Goal: Task Accomplishment & Management: Complete application form

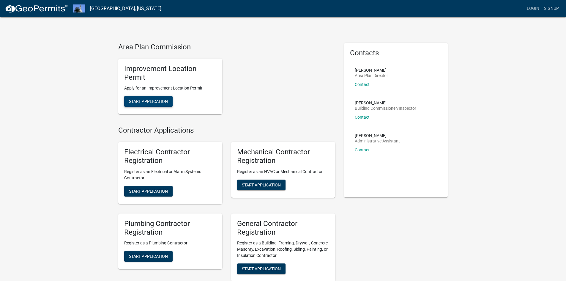
click at [148, 103] on span "Start Application" at bounding box center [148, 101] width 39 height 5
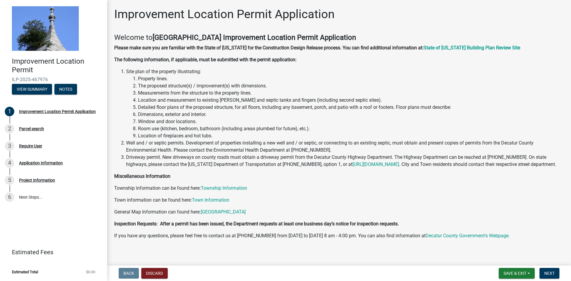
scroll to position [11, 0]
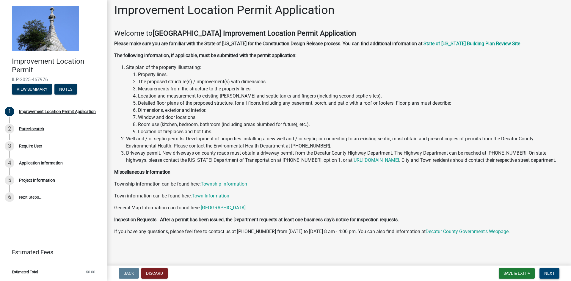
click at [550, 273] on span "Next" at bounding box center [549, 273] width 10 height 5
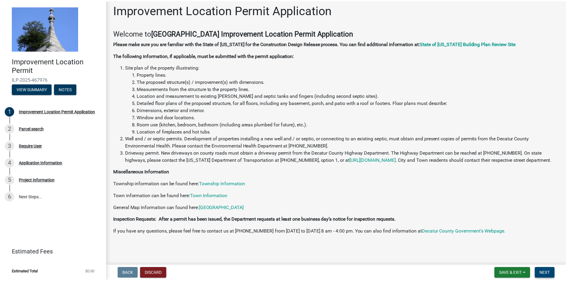
scroll to position [0, 0]
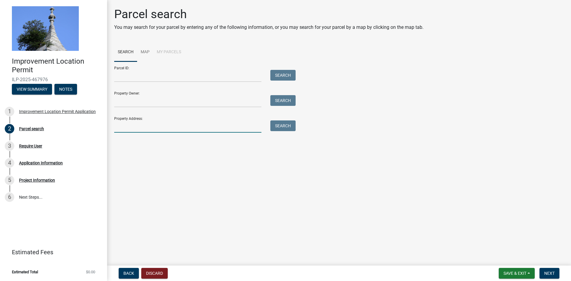
click at [159, 127] on input "Property Address:" at bounding box center [187, 126] width 147 height 12
type input "[STREET_ADDRESS]"
click at [287, 128] on button "Search" at bounding box center [282, 125] width 25 height 11
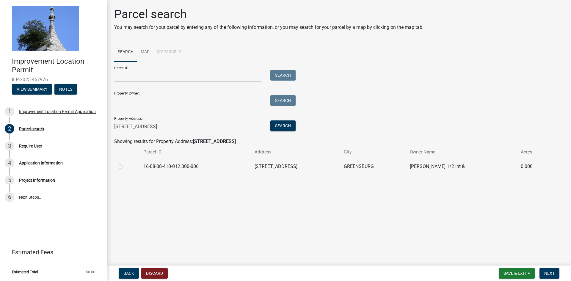
click at [125, 163] on label at bounding box center [125, 163] width 0 height 0
click at [125, 167] on input "radio" at bounding box center [127, 165] width 4 height 4
radio input "true"
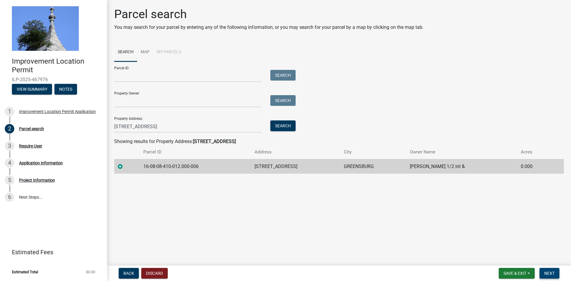
click at [547, 274] on span "Next" at bounding box center [549, 273] width 10 height 5
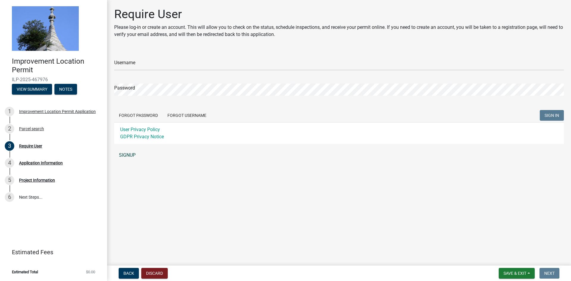
click at [131, 155] on link "SIGNUP" at bounding box center [339, 155] width 450 height 12
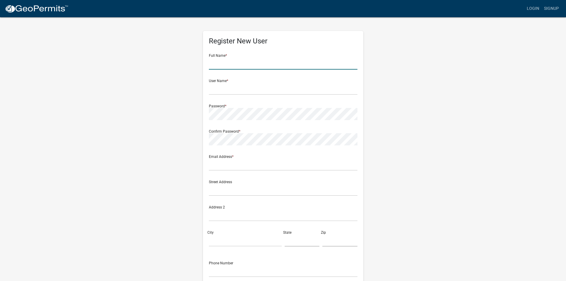
click at [237, 66] on input "text" at bounding box center [283, 63] width 149 height 12
type input "K"
type input "[PERSON_NAME]"
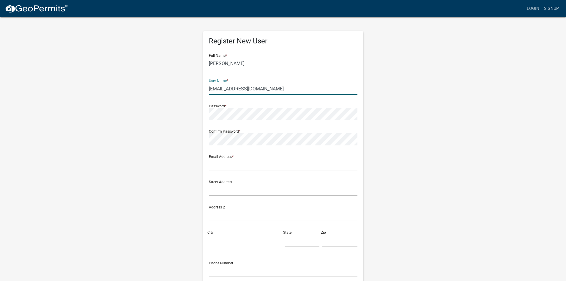
type input "[EMAIL_ADDRESS][DOMAIN_NAME]"
click at [390, 99] on div "Register New User Full Name * [PERSON_NAME] User Name * [EMAIL_ADDRESS][DOMAIN_…" at bounding box center [283, 176] width 339 height 318
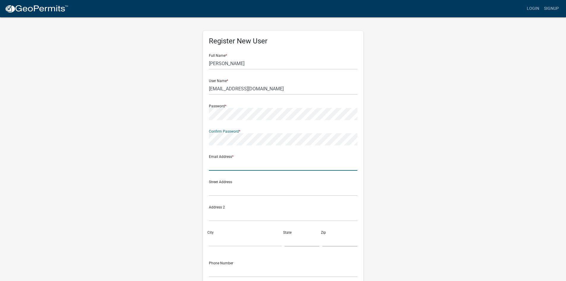
click at [219, 165] on input "text" at bounding box center [283, 164] width 149 height 12
type input "[EMAIL_ADDRESS][DOMAIN_NAME]"
click at [217, 192] on input "text" at bounding box center [283, 190] width 149 height 12
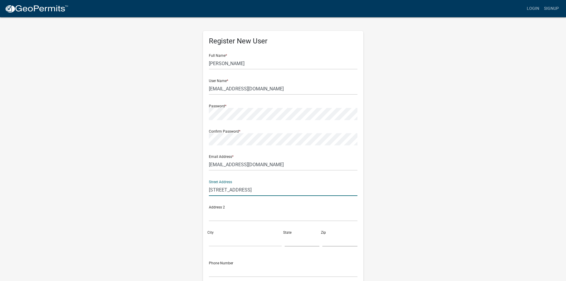
type input "[STREET_ADDRESS]"
type input "[GEOGRAPHIC_DATA]"
type input "IN"
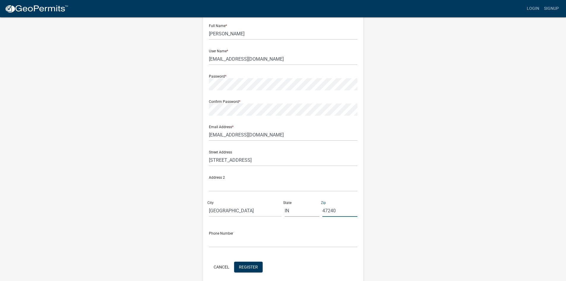
scroll to position [54, 0]
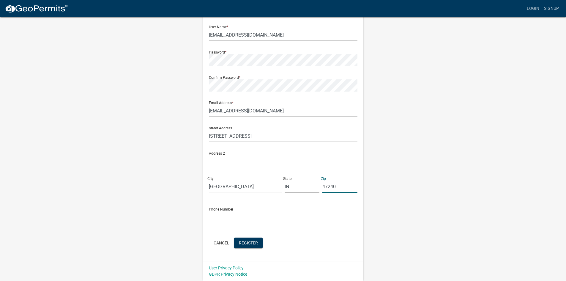
type input "47240"
click at [237, 217] on input "text" at bounding box center [283, 217] width 149 height 12
type input "[PHONE_NUMBER]"
click at [253, 244] on span "Register" at bounding box center [248, 242] width 19 height 5
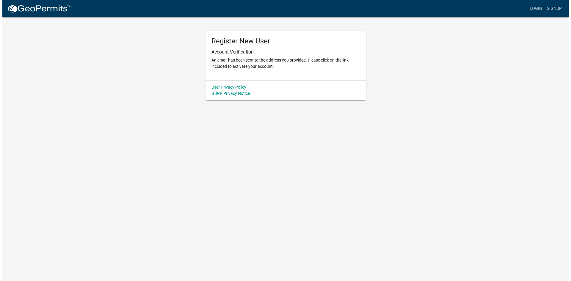
scroll to position [0, 0]
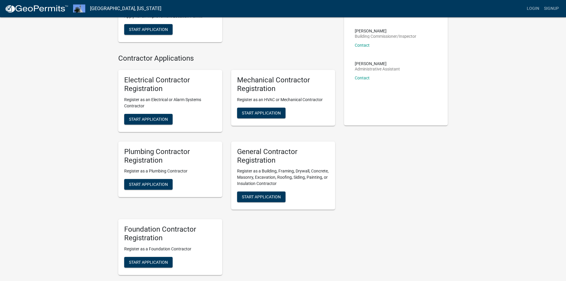
scroll to position [89, 0]
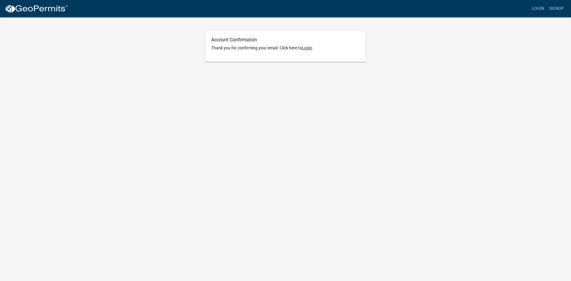
click at [309, 47] on link "Login" at bounding box center [307, 47] width 10 height 5
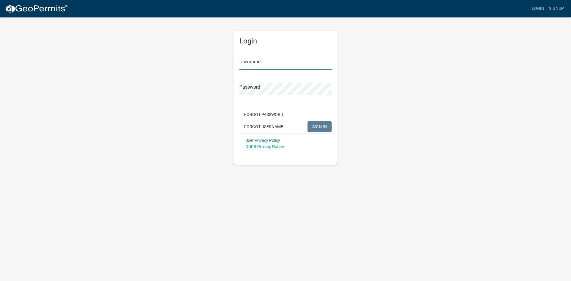
type input "[EMAIL_ADDRESS][DOMAIN_NAME]"
click at [320, 128] on span "SIGN IN" at bounding box center [319, 126] width 15 height 5
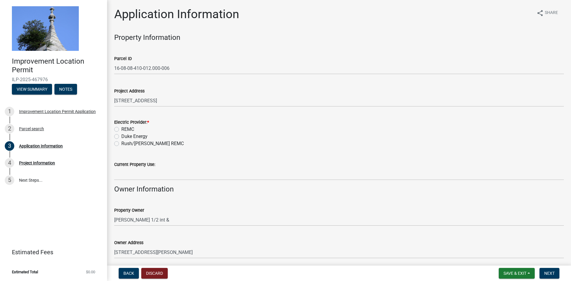
click at [121, 129] on label "REMC" at bounding box center [127, 129] width 13 height 7
click at [121, 129] on input "REMC" at bounding box center [123, 128] width 4 height 4
radio input "true"
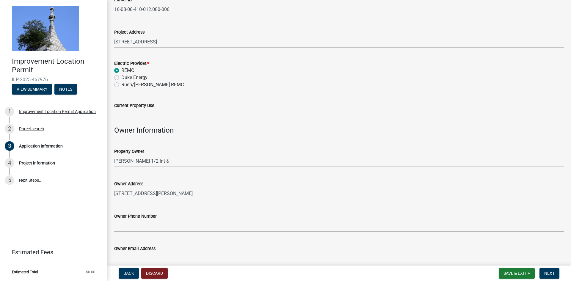
scroll to position [89, 0]
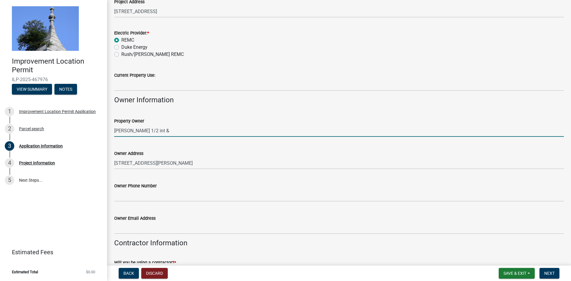
click at [182, 128] on input "[PERSON_NAME] 1/2 int &" at bounding box center [339, 131] width 450 height 12
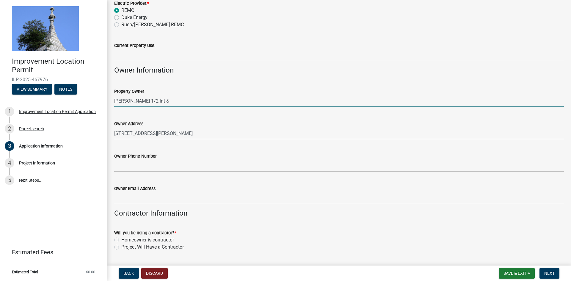
scroll to position [149, 0]
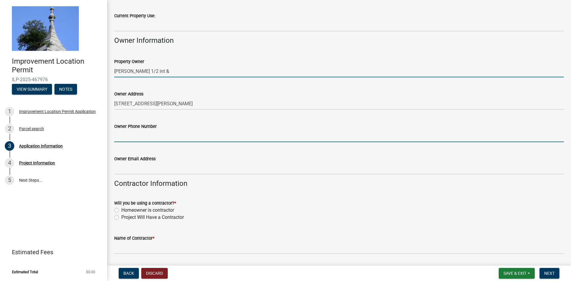
click at [143, 135] on input "Owner Phone Number" at bounding box center [339, 136] width 450 height 12
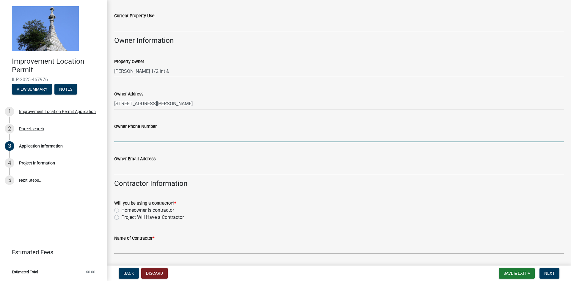
paste input "513-378-3620"
type input "513-378-3620"
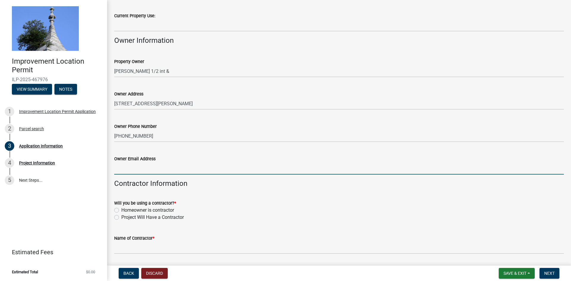
click at [142, 172] on input "Owner Email Address" at bounding box center [339, 168] width 450 height 12
click at [138, 170] on input "Owner Email Address" at bounding box center [339, 168] width 450 height 12
paste input "phoff258@yahoo.com"
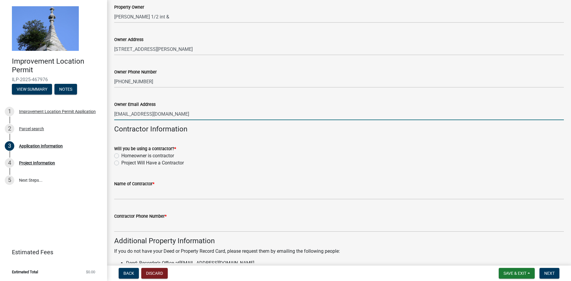
scroll to position [208, 0]
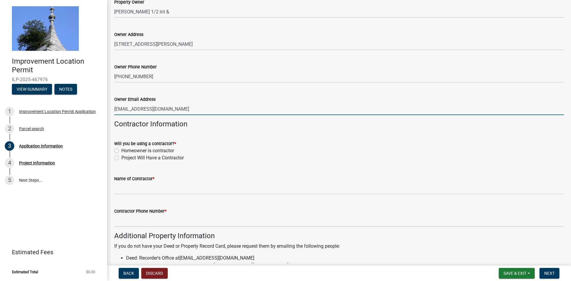
type input "phoff258@yahoo.com"
click at [121, 158] on label "Project Will Have a Contractor" at bounding box center [152, 157] width 62 height 7
click at [121, 158] on input "Project Will Have a Contractor" at bounding box center [123, 156] width 4 height 4
radio input "true"
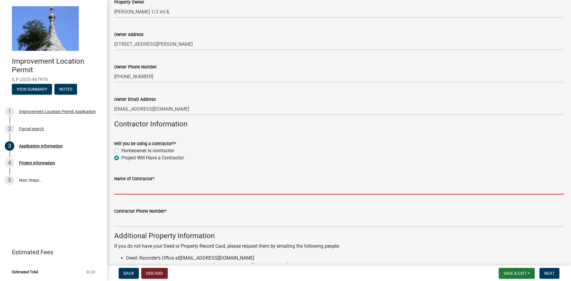
click at [130, 189] on input "Name of Contractor *" at bounding box center [339, 188] width 450 height 12
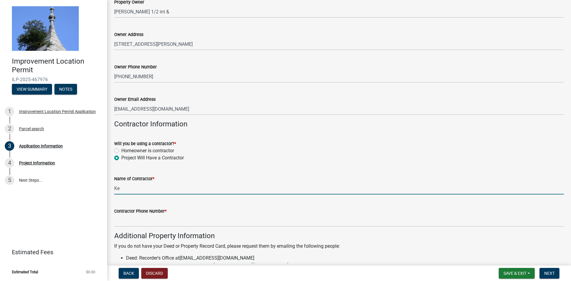
type input "K"
type input "[PERSON_NAME]"
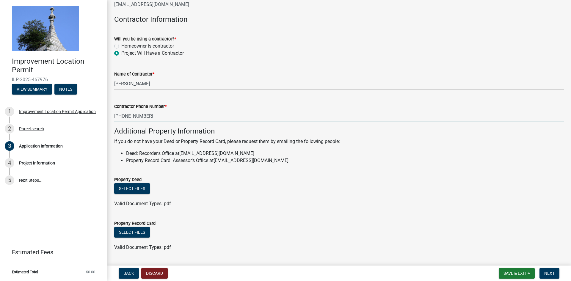
scroll to position [327, 0]
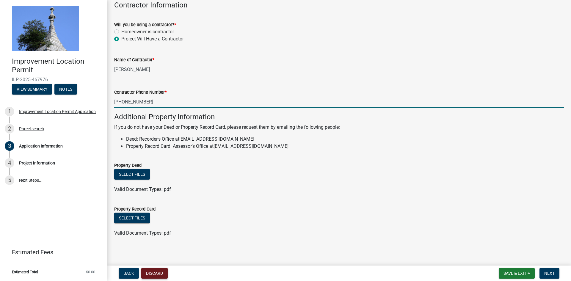
type input "812-614-2305"
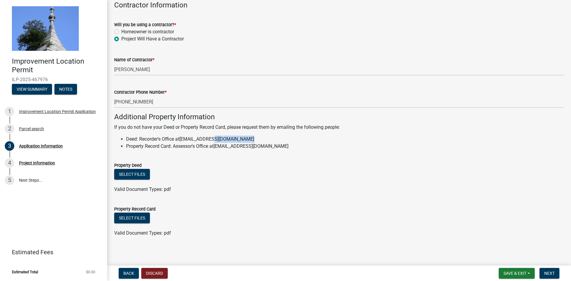
drag, startPoint x: 246, startPoint y: 139, endPoint x: 213, endPoint y: 141, distance: 33.0
click at [213, 141] on link "recorder@decaturcounty.in.gov" at bounding box center [216, 139] width 75 height 6
click at [249, 139] on li "Deed: Recorder's Office at recorder@decaturcounty.in.gov" at bounding box center [345, 139] width 438 height 7
drag, startPoint x: 247, startPoint y: 140, endPoint x: 182, endPoint y: 139, distance: 65.4
click at [182, 139] on link "recorder@decaturcounty.in.gov" at bounding box center [216, 139] width 75 height 6
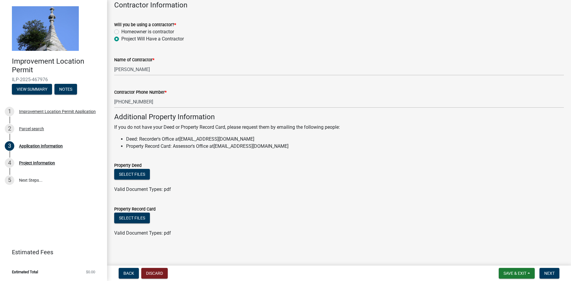
copy link "recorder@decaturcounty.in.gov"
click at [259, 181] on ul at bounding box center [339, 183] width 450 height 5
click at [137, 219] on button "Select files" at bounding box center [132, 218] width 36 height 11
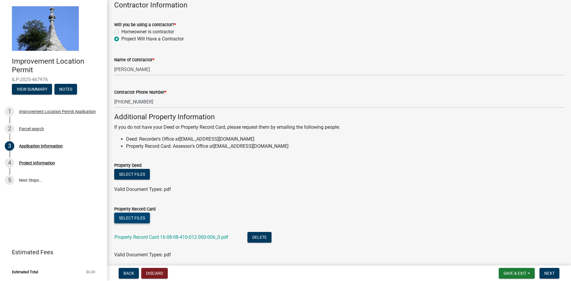
scroll to position [351, 0]
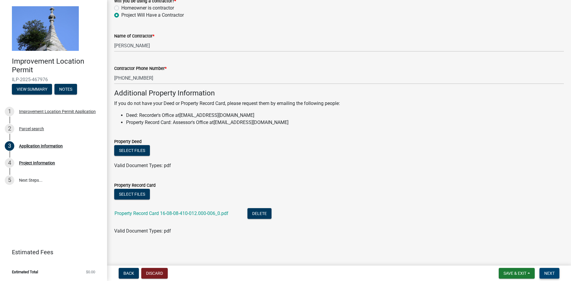
click at [558, 271] on button "Next" at bounding box center [549, 273] width 20 height 11
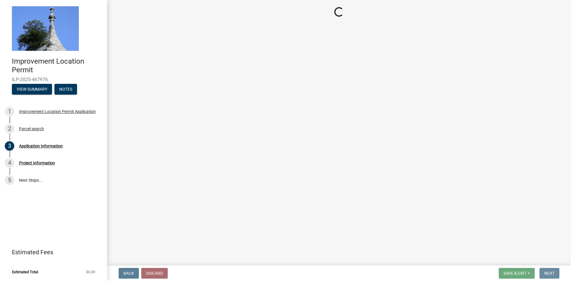
scroll to position [0, 0]
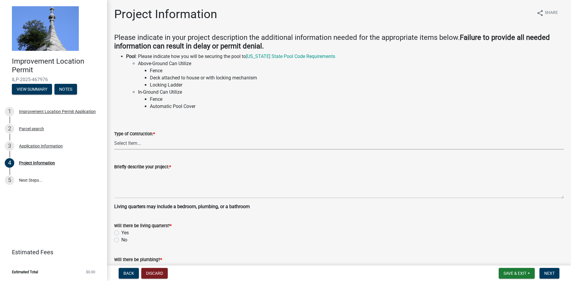
click at [136, 143] on select "Select Item... Addition Attached Garage Boat Dock Cell Tower/Co-Locate Commerci…" at bounding box center [339, 143] width 450 height 12
click at [255, 169] on div "Briefly describe your project: *" at bounding box center [339, 176] width 450 height 43
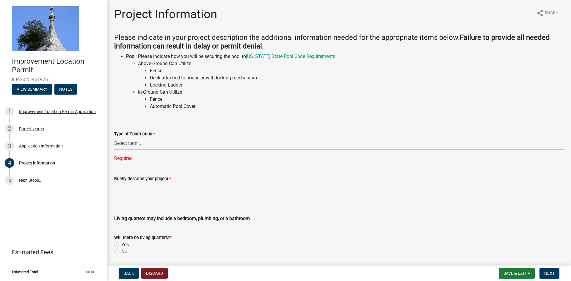
click at [139, 145] on select "Select Item... Addition Attached Garage Boat Dock Cell Tower/Co-Locate Commerci…" at bounding box center [339, 143] width 450 height 12
click at [114, 137] on select "Select Item... Addition Attached Garage Boat Dock Cell Tower/Co-Locate Commerci…" at bounding box center [339, 143] width 450 height 12
select select "9d64ea5b-356b-46b9-9003-cd08e8d798e4"
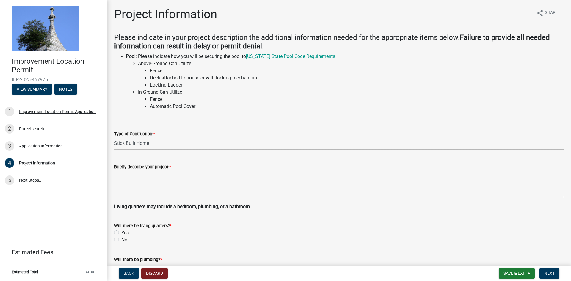
scroll to position [30, 0]
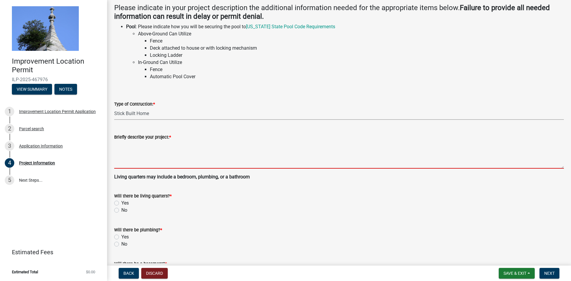
click at [131, 163] on textarea "Briefly describe your project: *" at bounding box center [339, 155] width 450 height 28
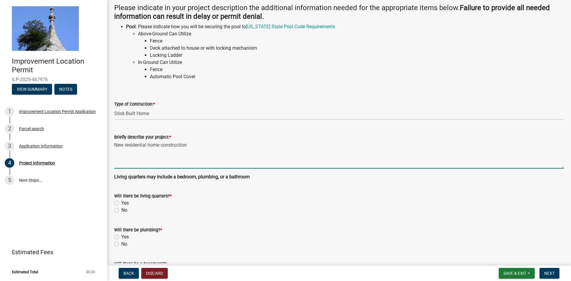
type textarea "New residential home construction"
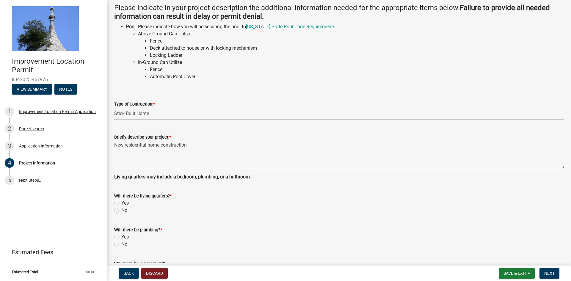
click at [121, 203] on label "Yes" at bounding box center [124, 203] width 7 height 7
click at [121, 203] on input "Yes" at bounding box center [123, 202] width 4 height 4
radio input "true"
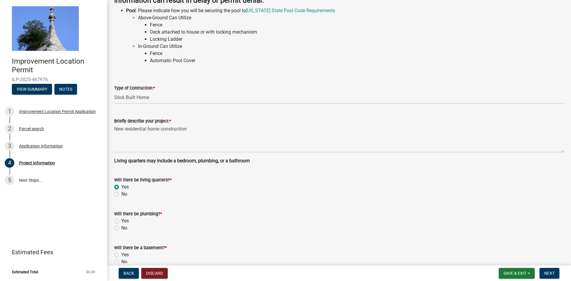
scroll to position [59, 0]
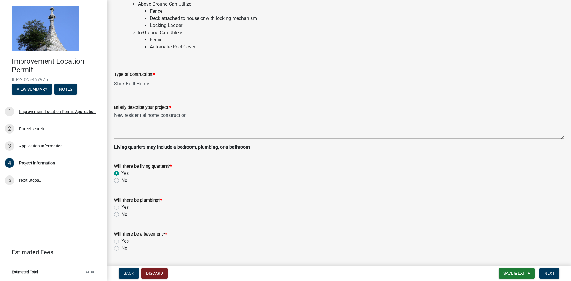
click at [121, 206] on label "Yes" at bounding box center [124, 207] width 7 height 7
click at [121, 206] on input "Yes" at bounding box center [123, 206] width 4 height 4
radio input "true"
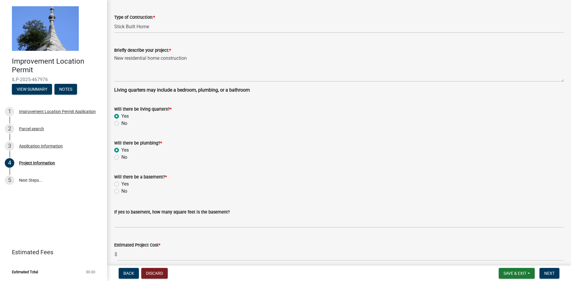
scroll to position [119, 0]
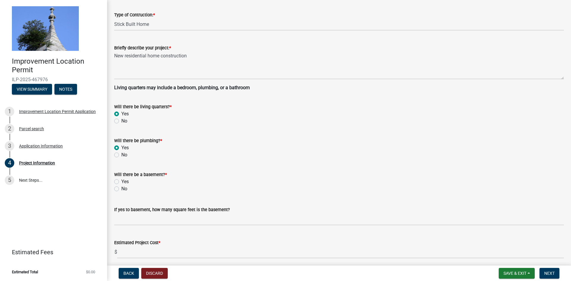
click at [121, 183] on label "Yes" at bounding box center [124, 181] width 7 height 7
click at [121, 182] on input "Yes" at bounding box center [123, 180] width 4 height 4
radio input "true"
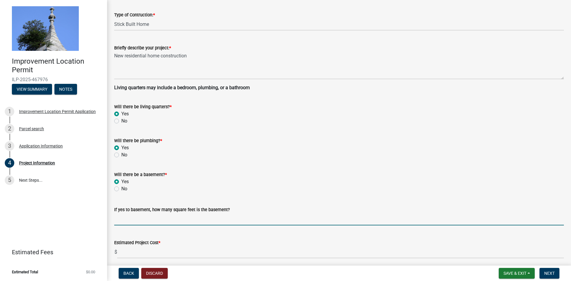
click at [120, 220] on input "text" at bounding box center [339, 219] width 450 height 12
click at [150, 220] on input "text" at bounding box center [339, 219] width 450 height 12
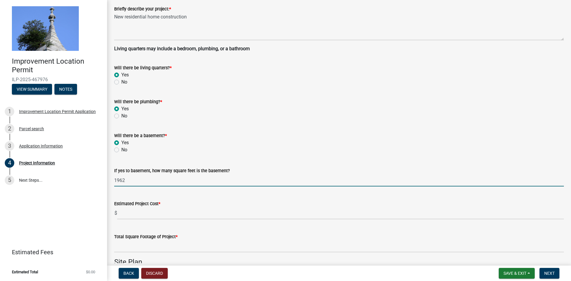
scroll to position [178, 0]
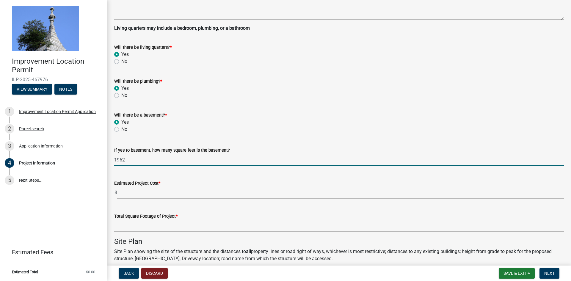
type input "1962"
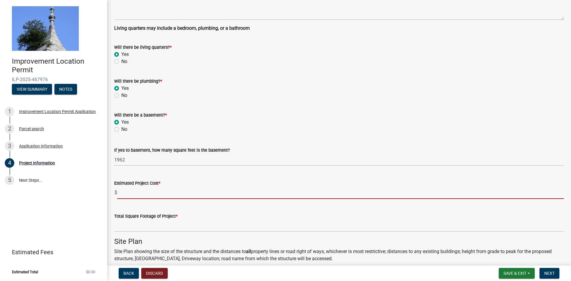
click at [145, 193] on input "text" at bounding box center [340, 193] width 447 height 12
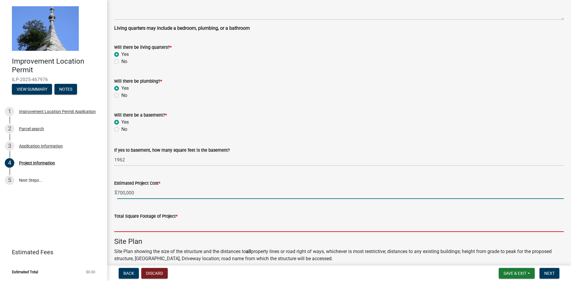
type input "700000"
click at [146, 224] on input "text" at bounding box center [339, 226] width 450 height 12
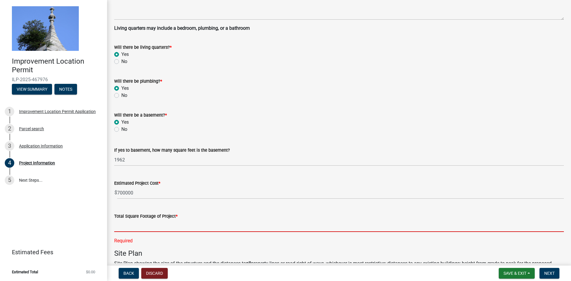
click at [142, 227] on input "text" at bounding box center [339, 226] width 450 height 12
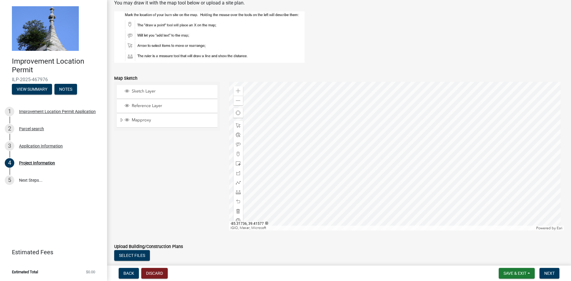
scroll to position [476, 0]
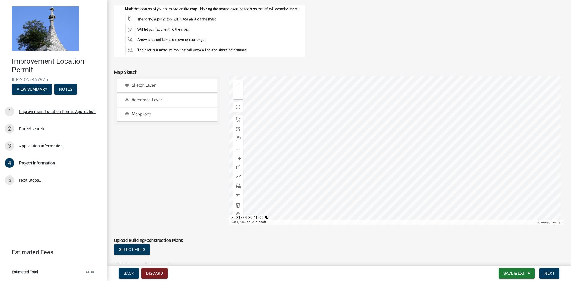
type input "3924"
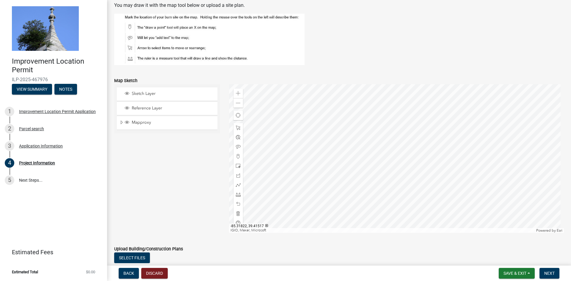
scroll to position [497, 0]
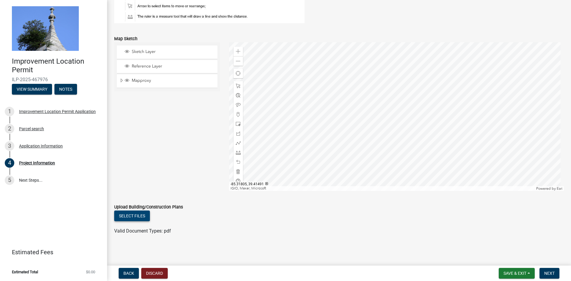
click at [131, 219] on button "Select files" at bounding box center [132, 216] width 36 height 11
click at [134, 212] on button "Select files" at bounding box center [132, 216] width 36 height 11
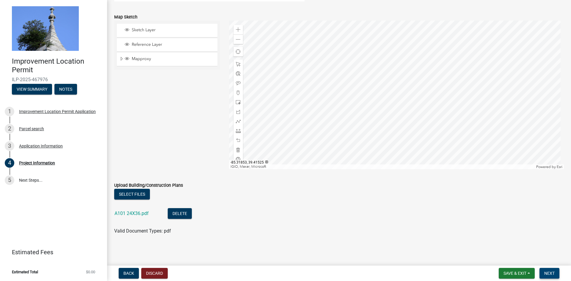
click at [546, 273] on span "Next" at bounding box center [549, 273] width 10 height 5
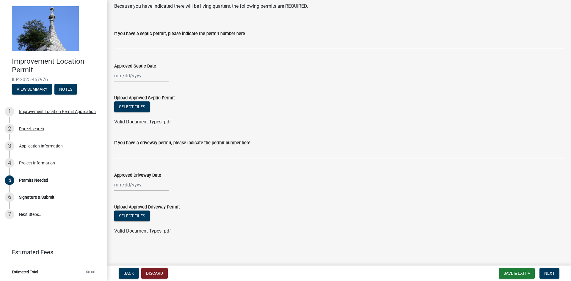
scroll to position [0, 0]
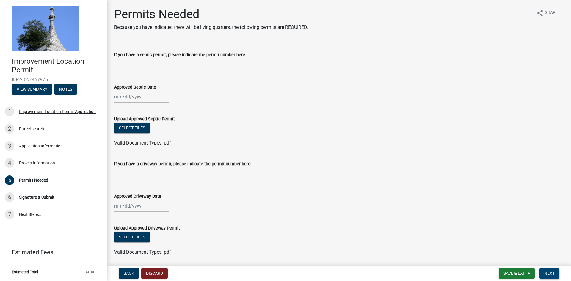
click at [554, 273] on span "Next" at bounding box center [549, 273] width 10 height 5
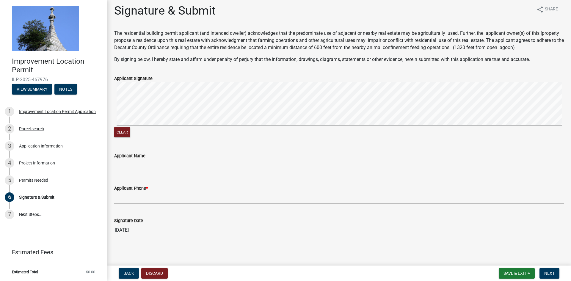
scroll to position [4, 0]
click at [514, 273] on span "Save & Exit" at bounding box center [514, 273] width 23 height 5
click at [511, 257] on button "Save & Exit" at bounding box center [511, 258] width 48 height 14
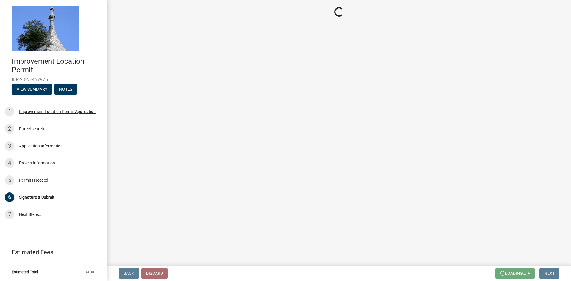
scroll to position [0, 0]
